Goal: Navigation & Orientation: Find specific page/section

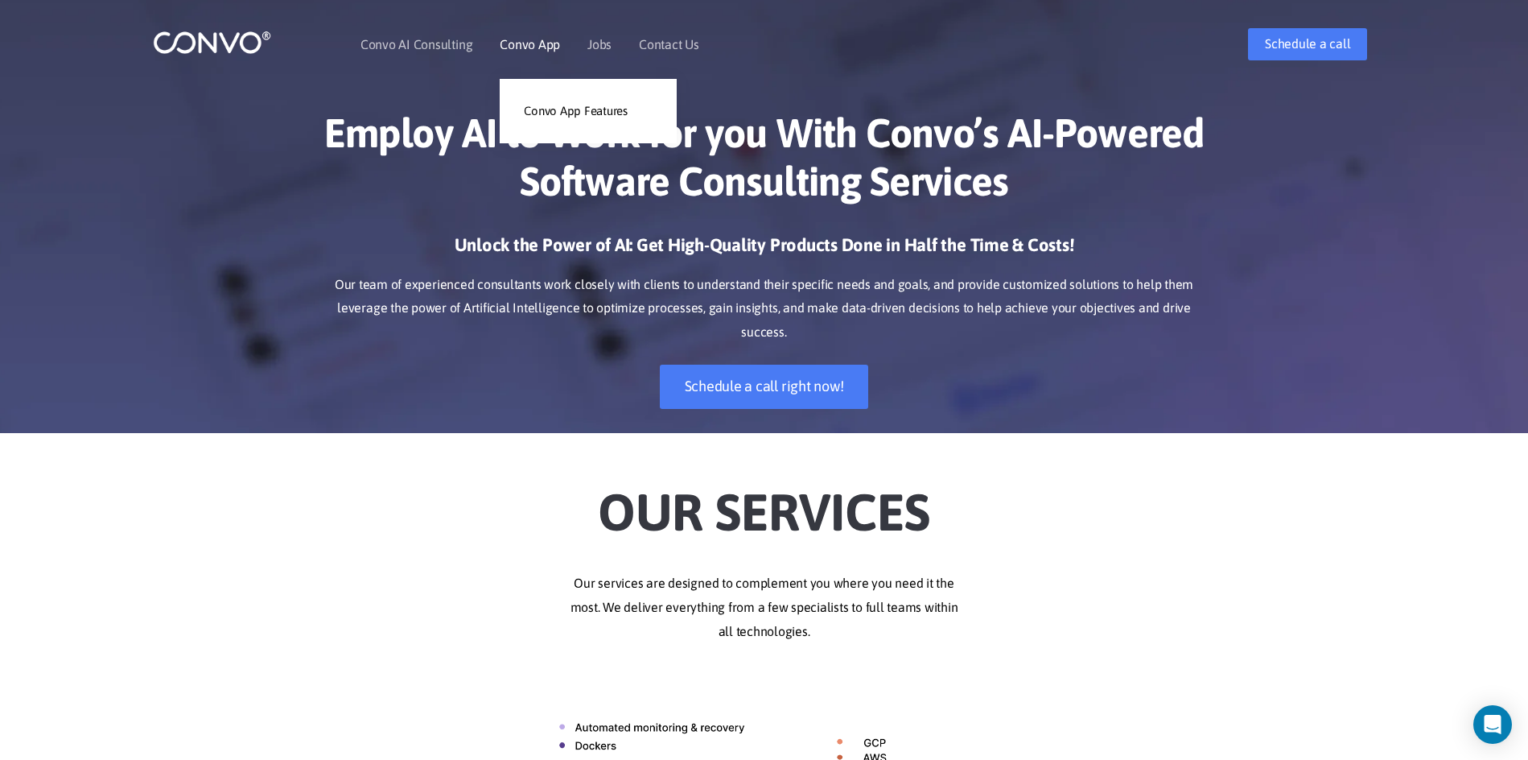
click at [535, 40] on link "Convo App" at bounding box center [530, 44] width 60 height 13
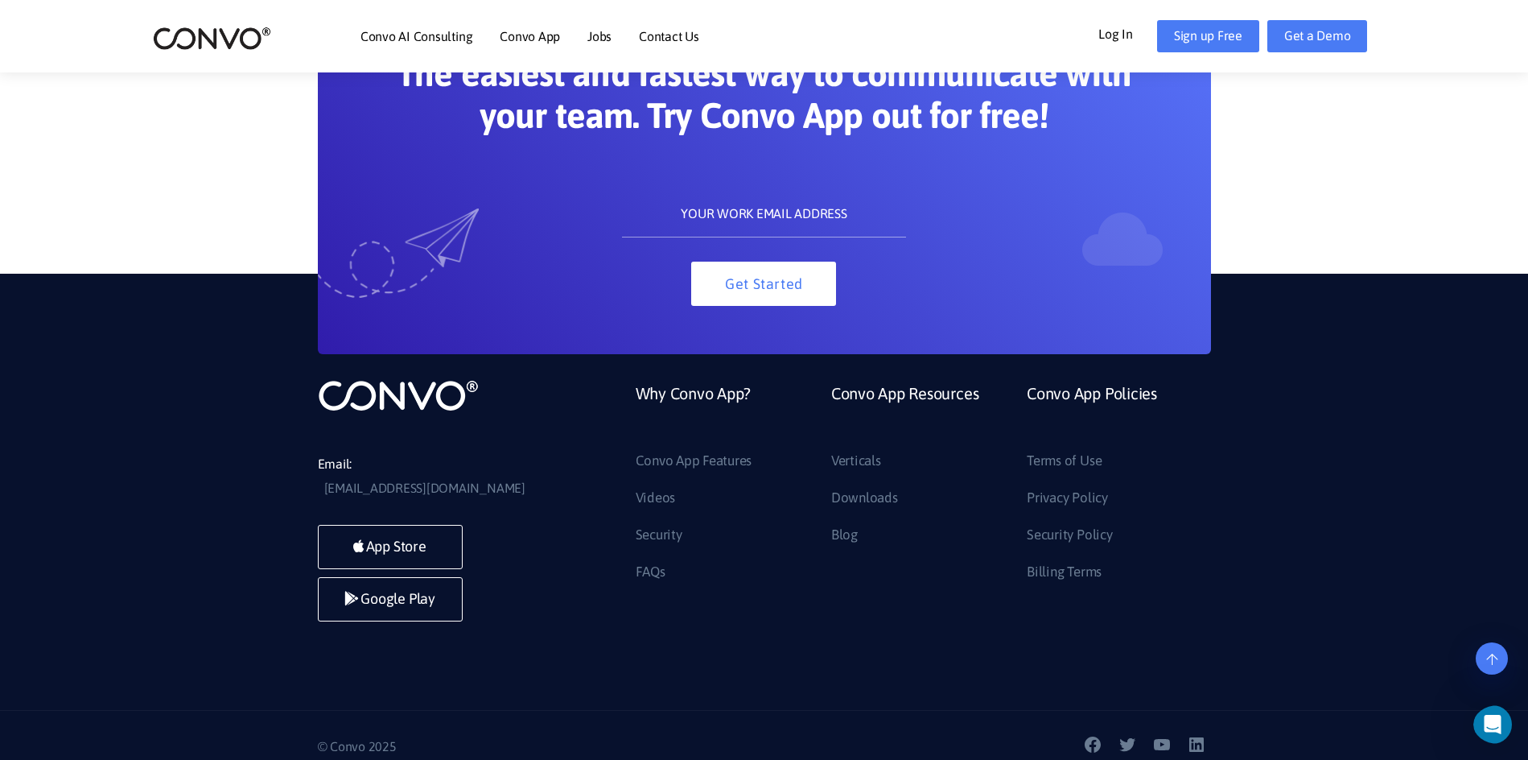
scroll to position [3566, 0]
